Goal: Find specific page/section: Find specific page/section

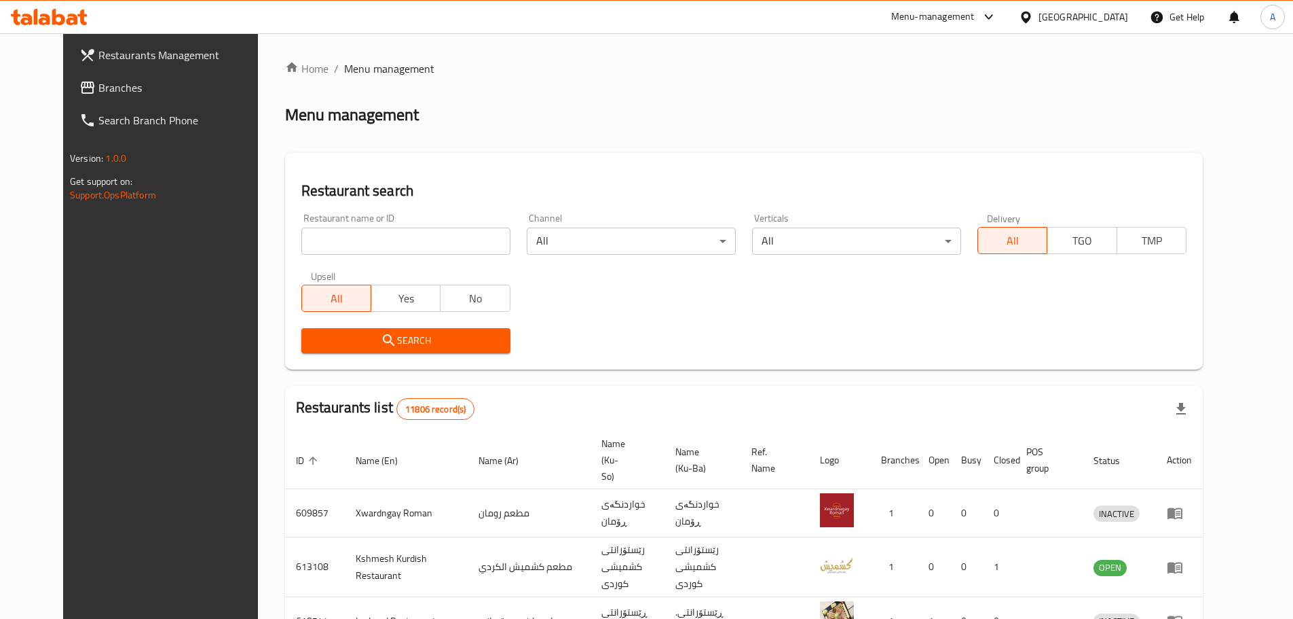
click at [409, 231] on input "search" at bounding box center [405, 240] width 209 height 27
paste input "[PERSON_NAME] Grills"
type input "[PERSON_NAME] Grills"
click button "Search" at bounding box center [405, 340] width 209 height 25
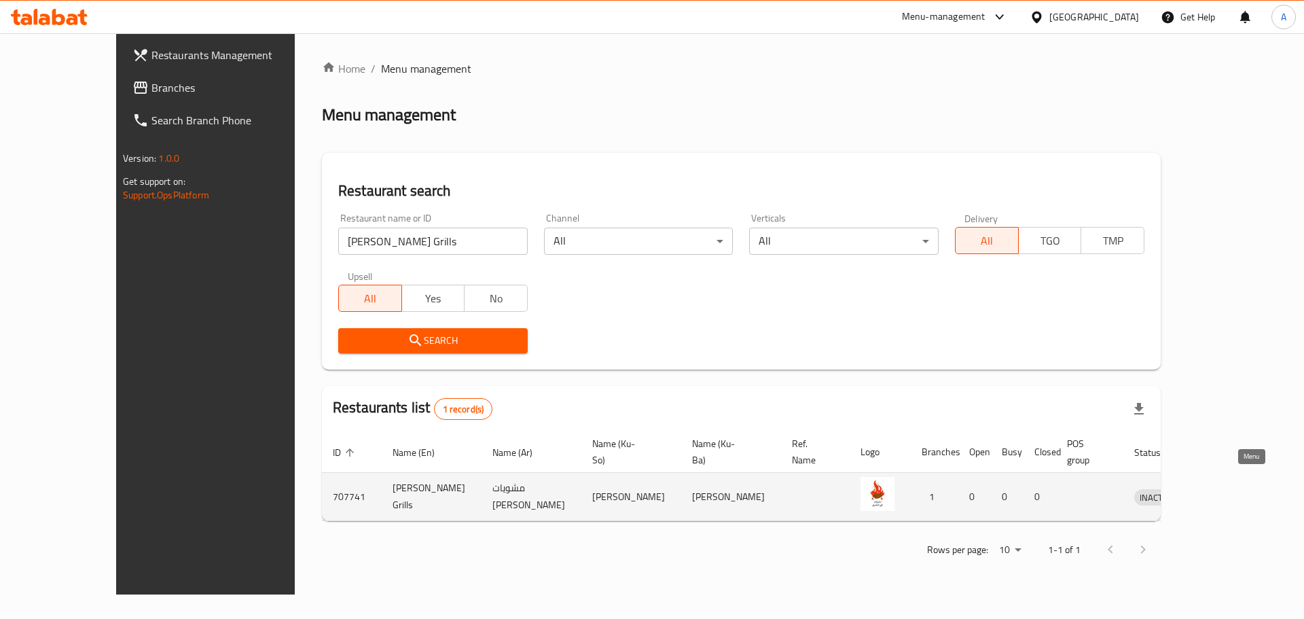
click at [1232, 488] on link "enhanced table" at bounding box center [1219, 496] width 25 height 16
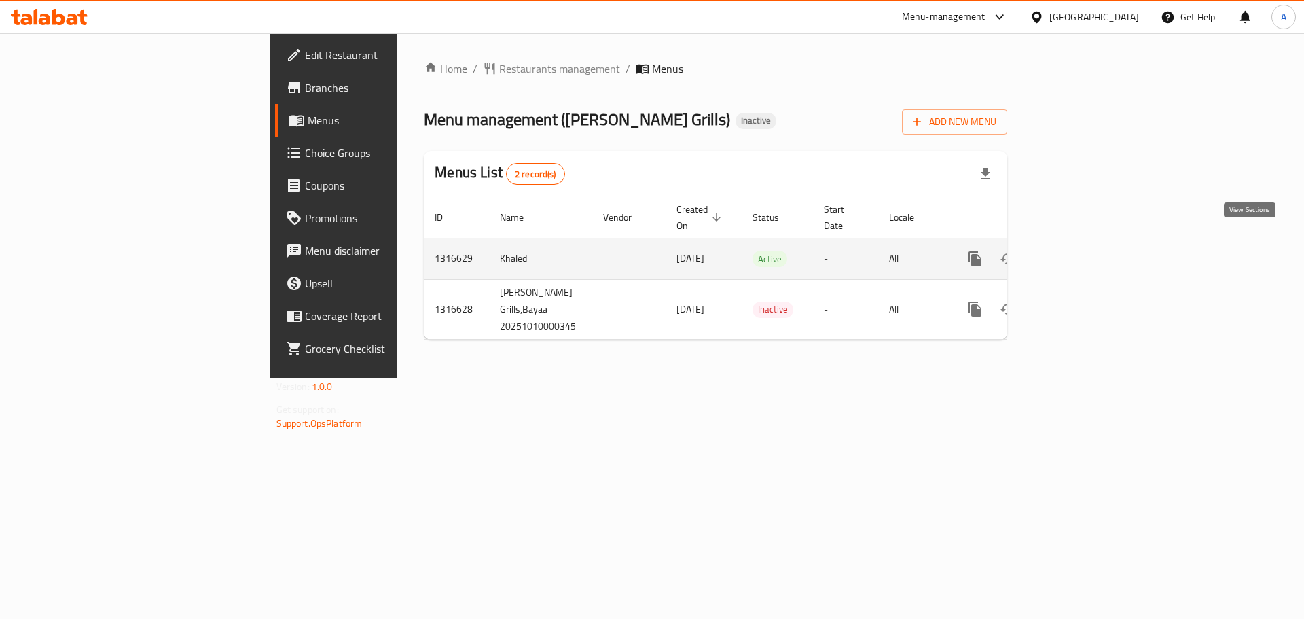
click at [1081, 251] on icon "enhanced table" at bounding box center [1073, 259] width 16 height 16
